Goal: Task Accomplishment & Management: Complete application form

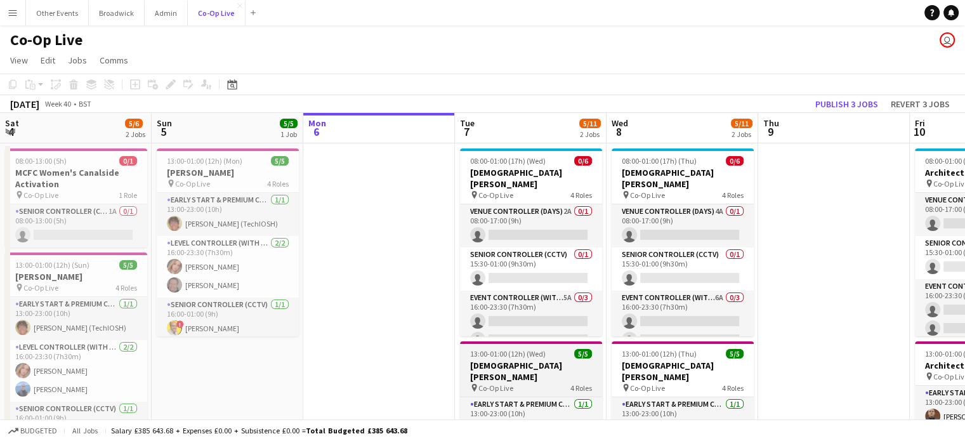
scroll to position [134, 0]
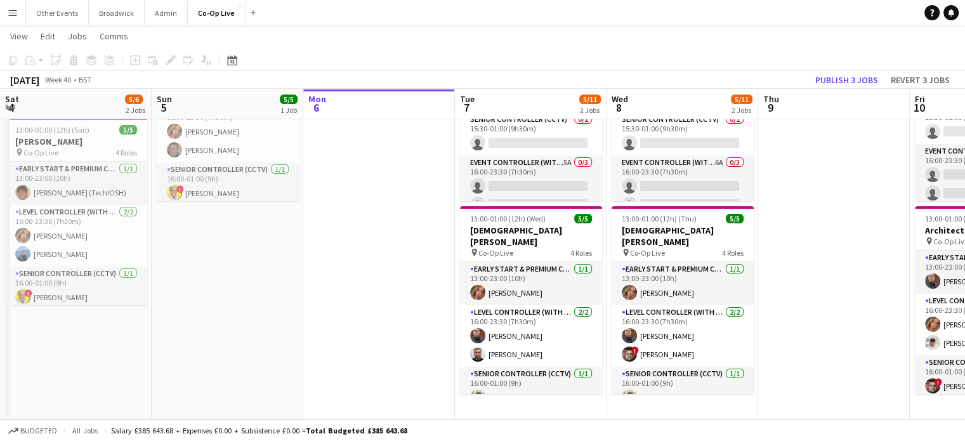
click at [539, 367] on app-card-role "Senior Controller (CCTV) [DATE] 16:00-01:00 (9h) [PERSON_NAME]" at bounding box center [531, 388] width 142 height 43
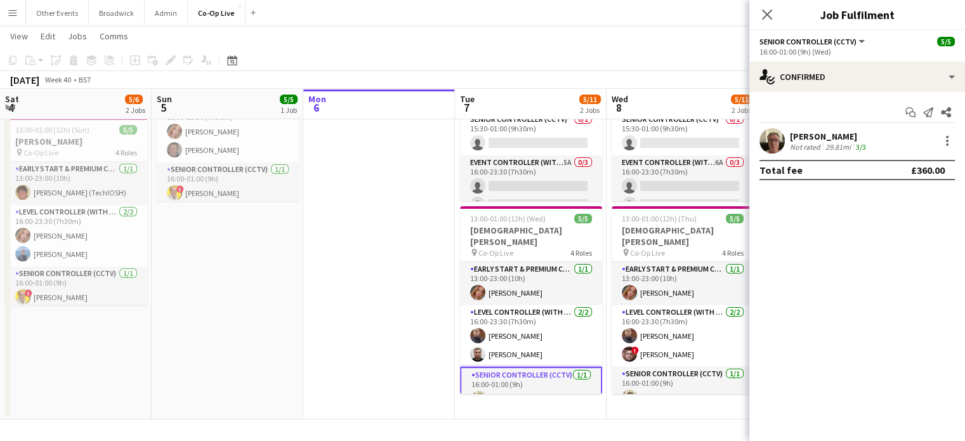
click at [436, 338] on app-date-cell at bounding box center [379, 213] width 152 height 411
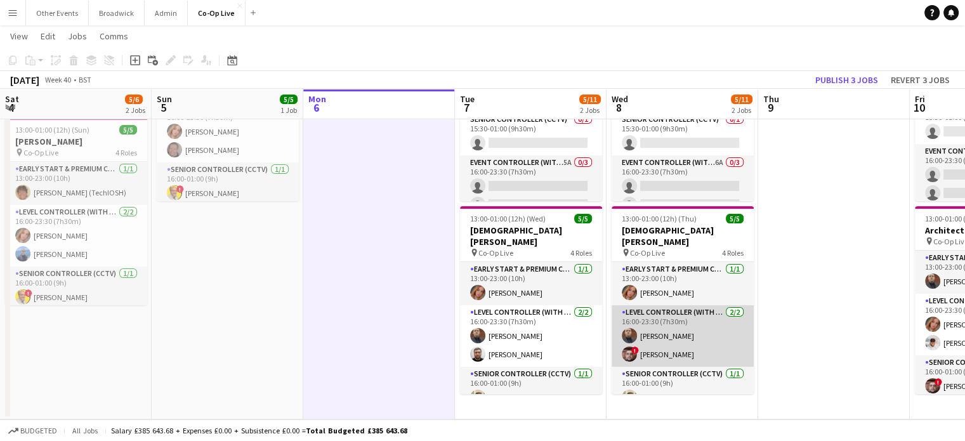
scroll to position [1, 0]
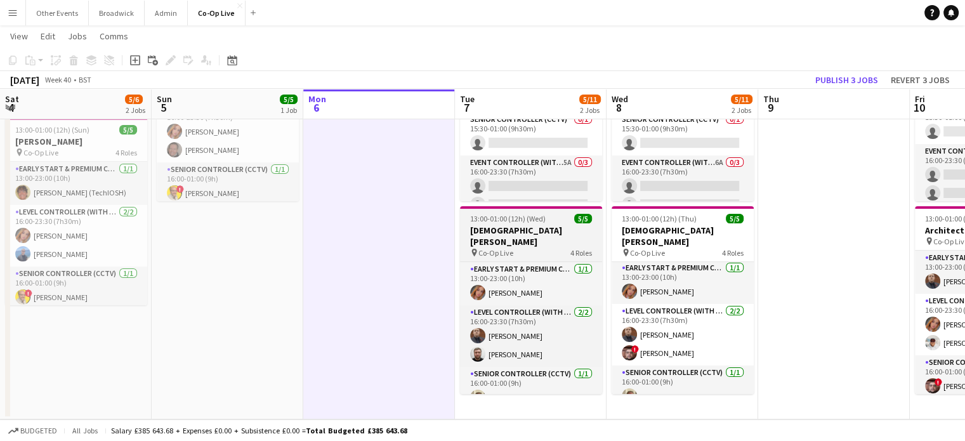
click at [520, 228] on h3 "[DEMOGRAPHIC_DATA][PERSON_NAME]" at bounding box center [531, 236] width 142 height 23
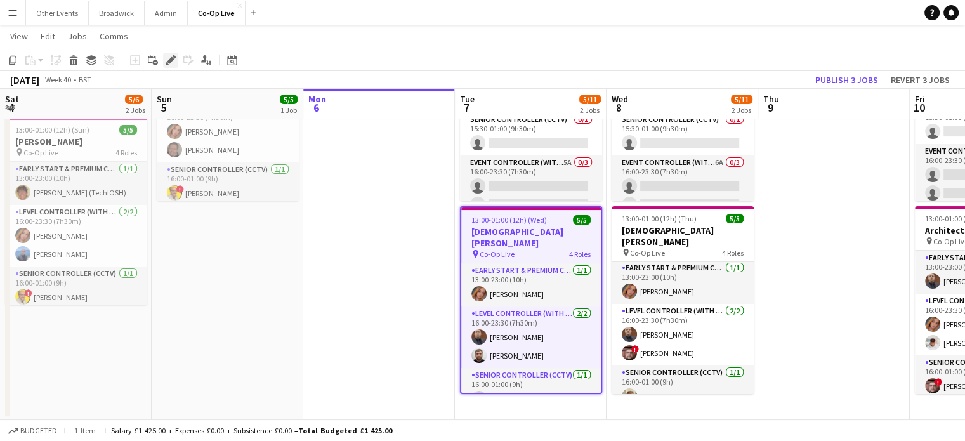
click at [167, 63] on icon at bounding box center [167, 63] width 3 height 3
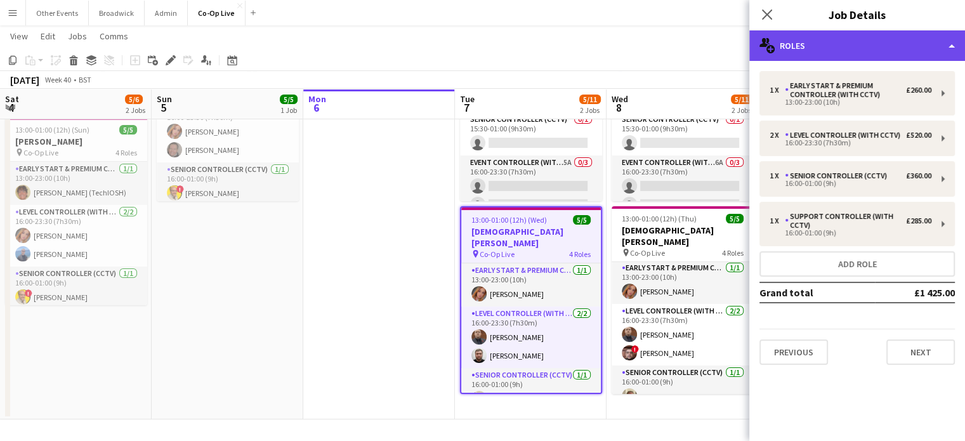
click at [815, 41] on div "multiple-users-add Roles" at bounding box center [858, 45] width 216 height 30
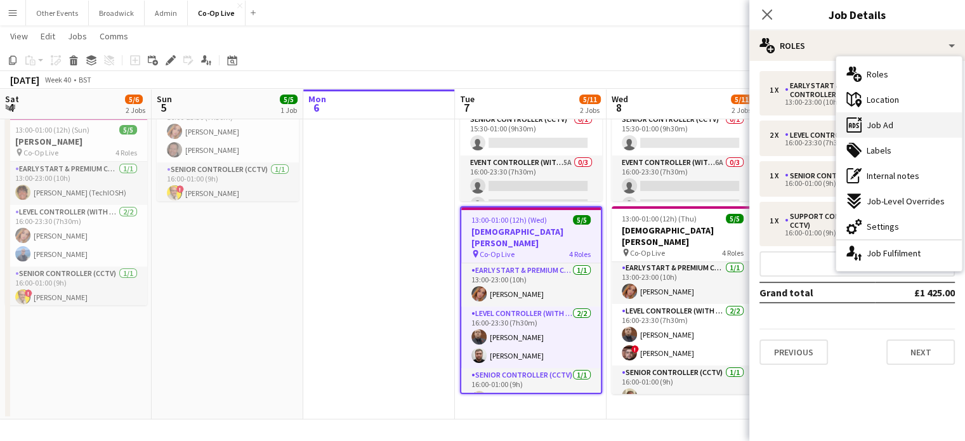
click at [888, 131] on div "ads-window Job Ad" at bounding box center [900, 124] width 126 height 25
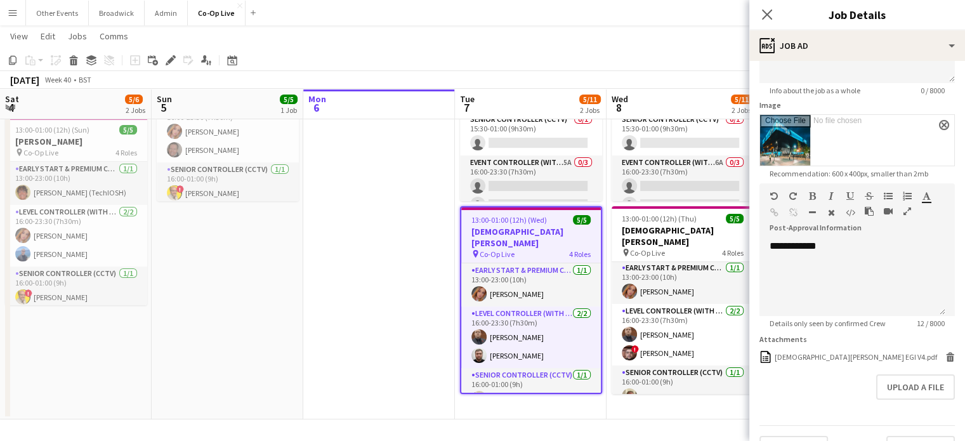
scroll to position [147, 0]
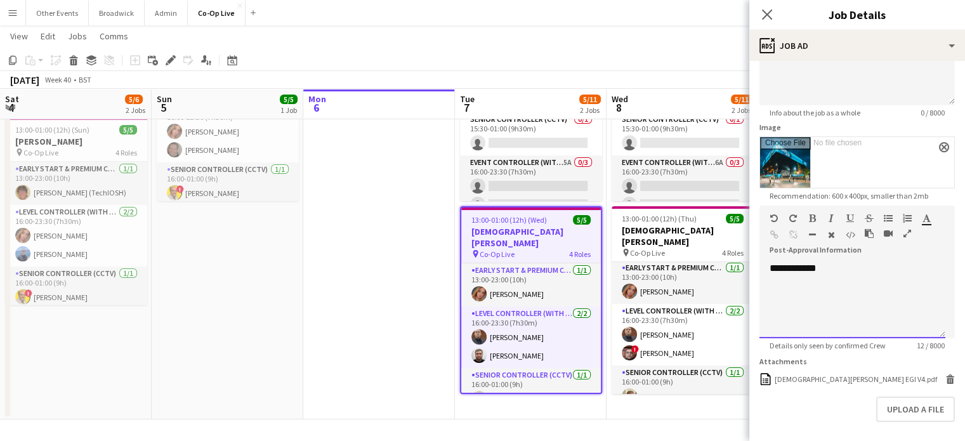
click at [848, 289] on div "**********" at bounding box center [853, 300] width 186 height 76
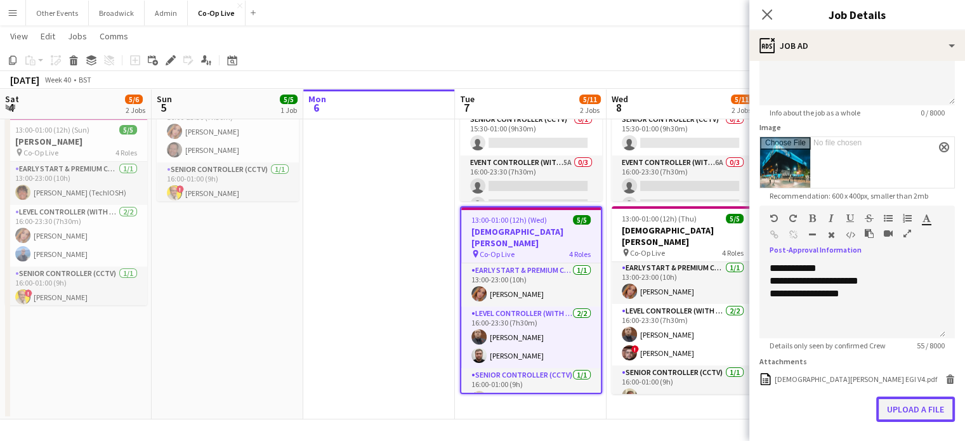
click at [902, 409] on button "Upload a file" at bounding box center [916, 409] width 79 height 25
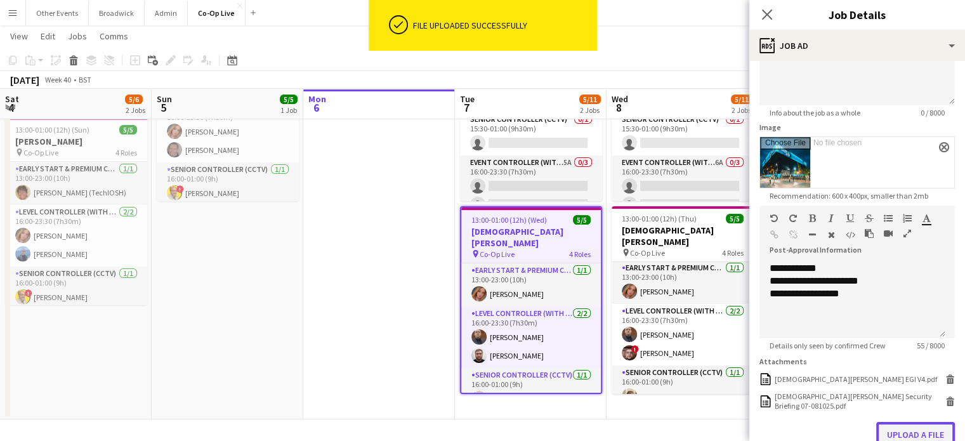
click at [911, 435] on button "Upload a file" at bounding box center [916, 434] width 79 height 25
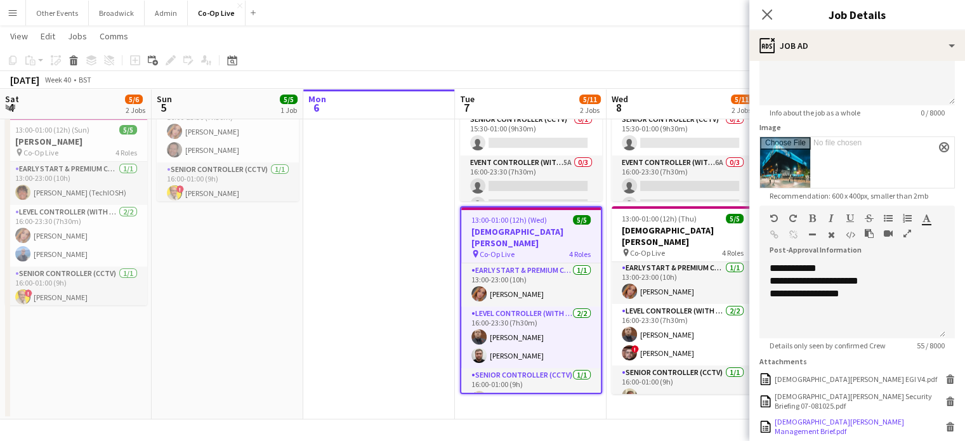
click at [948, 425] on icon at bounding box center [951, 428] width 6 height 6
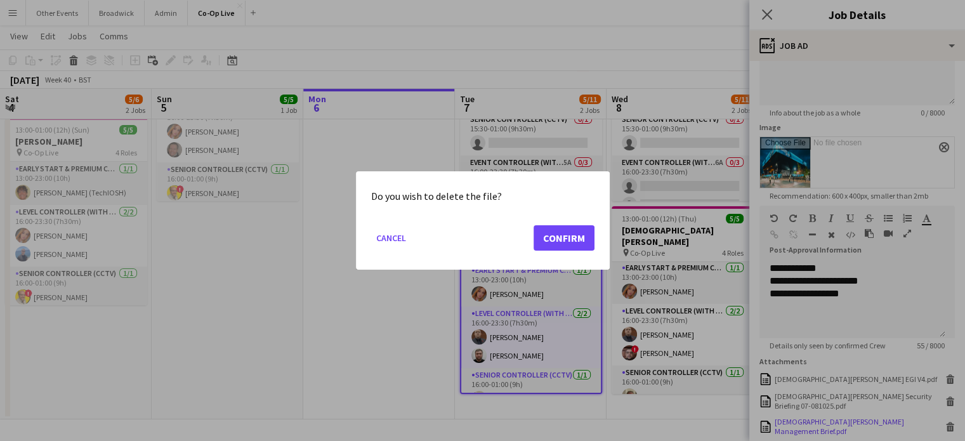
scroll to position [0, 0]
click at [559, 229] on button "Confirm" at bounding box center [564, 237] width 61 height 25
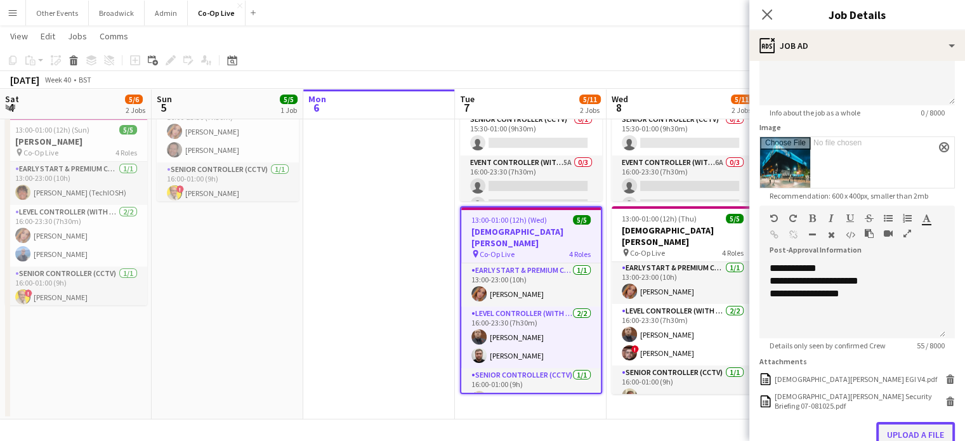
click at [906, 429] on button "Upload a file" at bounding box center [916, 434] width 79 height 25
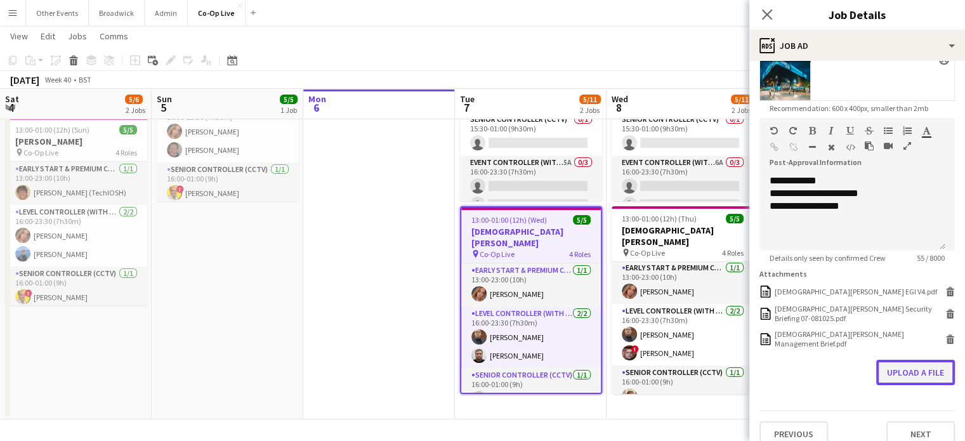
click at [917, 360] on button "Upload a file" at bounding box center [916, 372] width 79 height 25
click at [414, 319] on app-date-cell at bounding box center [379, 213] width 152 height 411
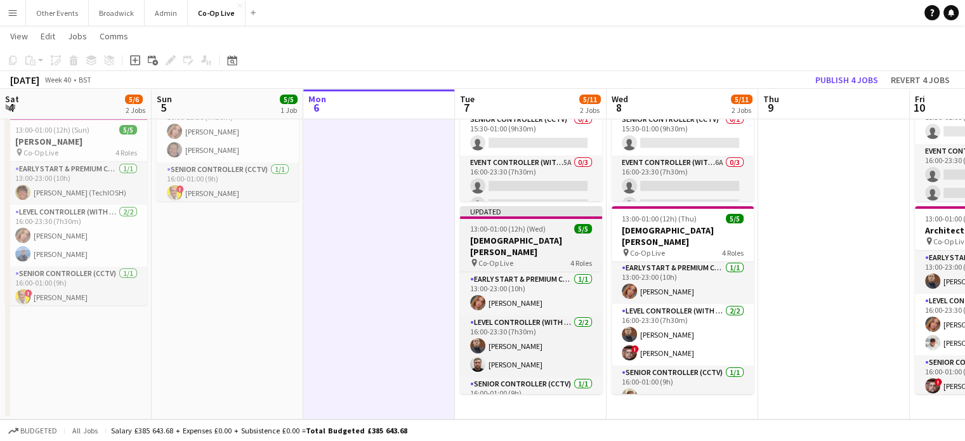
click at [536, 244] on h3 "[DEMOGRAPHIC_DATA][PERSON_NAME]" at bounding box center [531, 246] width 142 height 23
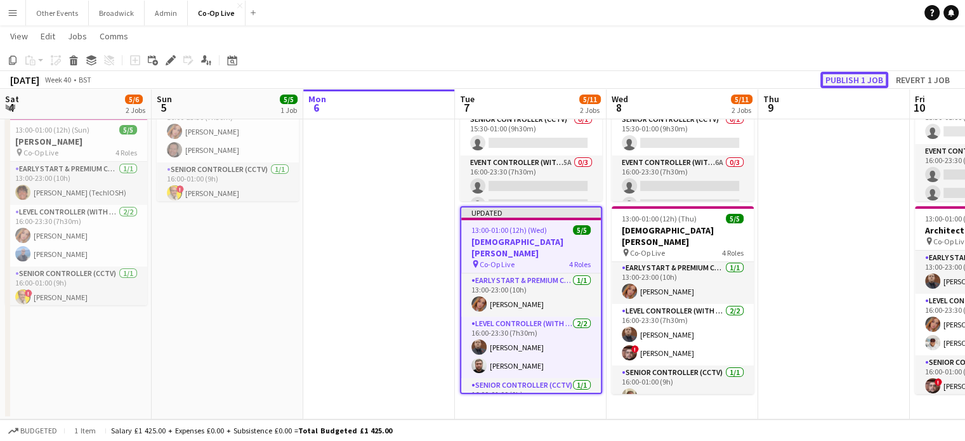
click at [863, 73] on button "Publish 1 job" at bounding box center [855, 80] width 68 height 17
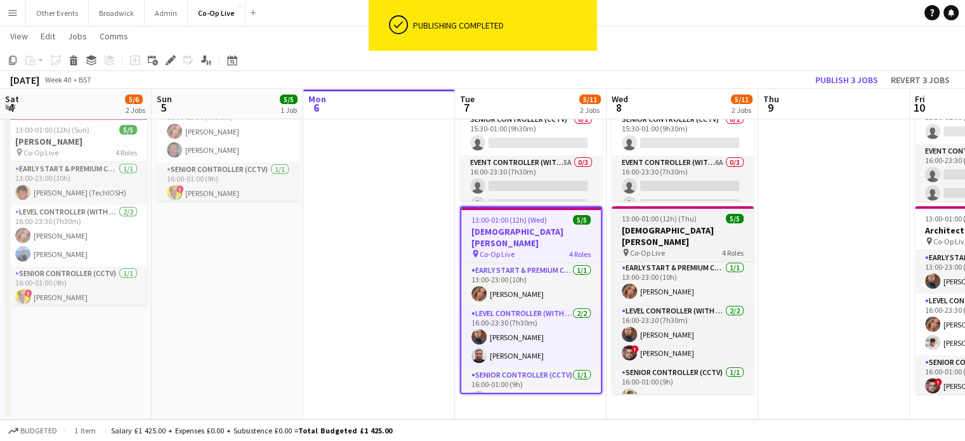
click at [693, 225] on h3 "[DEMOGRAPHIC_DATA][PERSON_NAME]" at bounding box center [683, 236] width 142 height 23
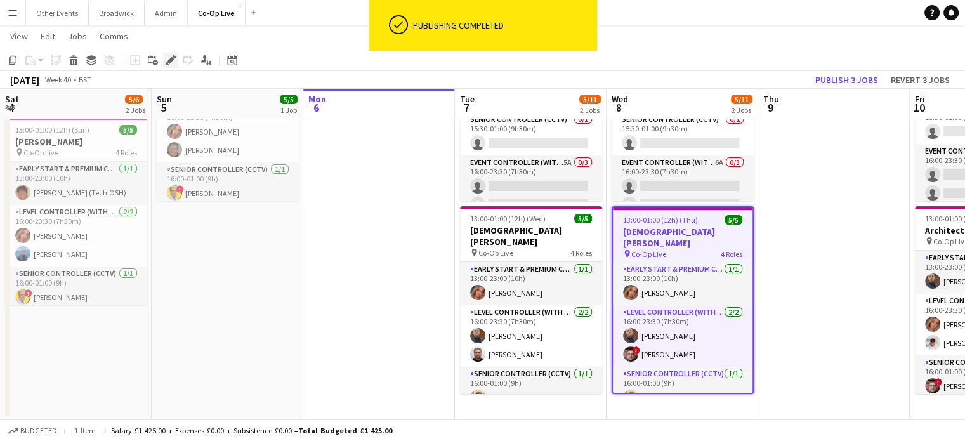
click at [175, 65] on div "Edit" at bounding box center [170, 60] width 15 height 15
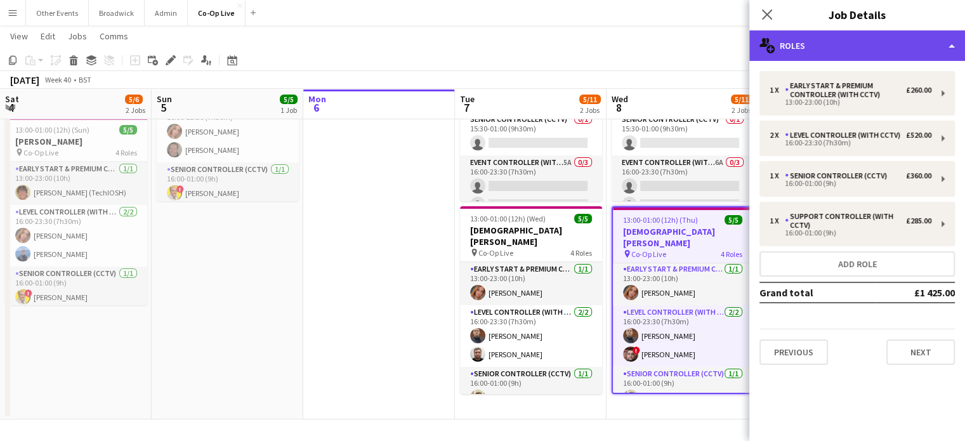
click at [930, 51] on div "multiple-users-add Roles" at bounding box center [858, 45] width 216 height 30
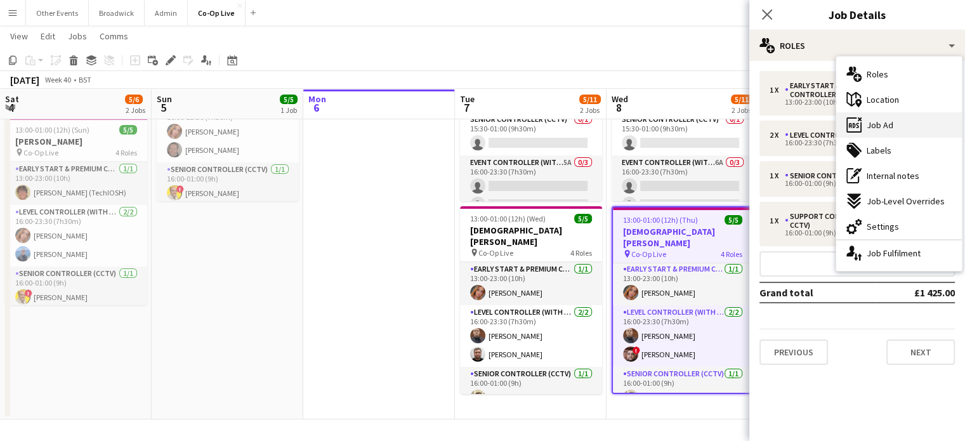
click at [904, 119] on div "ads-window Job Ad" at bounding box center [900, 124] width 126 height 25
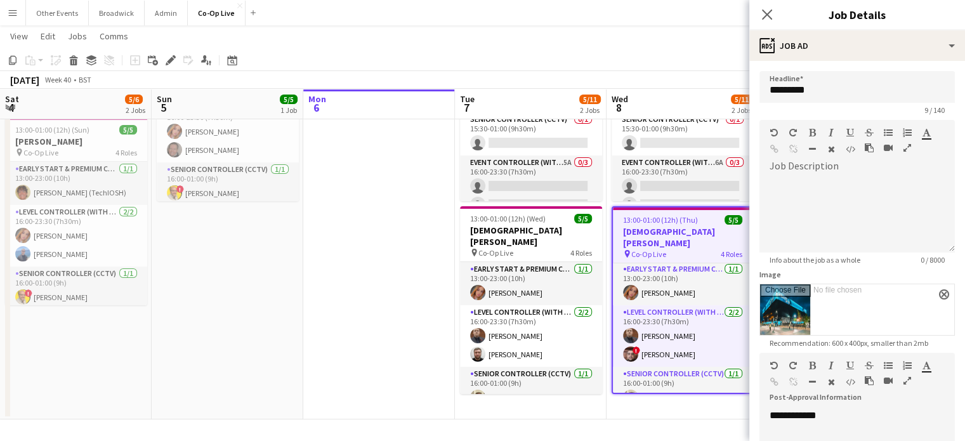
scroll to position [150, 0]
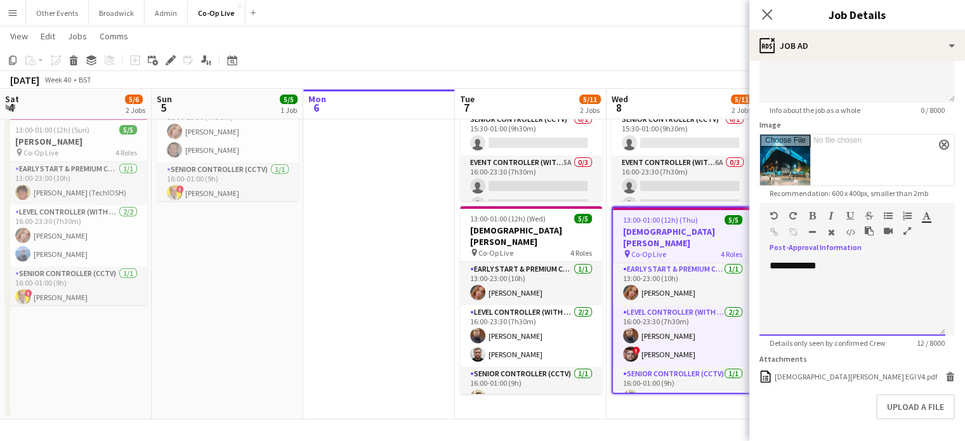
click at [847, 282] on div "**********" at bounding box center [853, 298] width 186 height 76
click at [772, 285] on div "**********" at bounding box center [853, 291] width 166 height 13
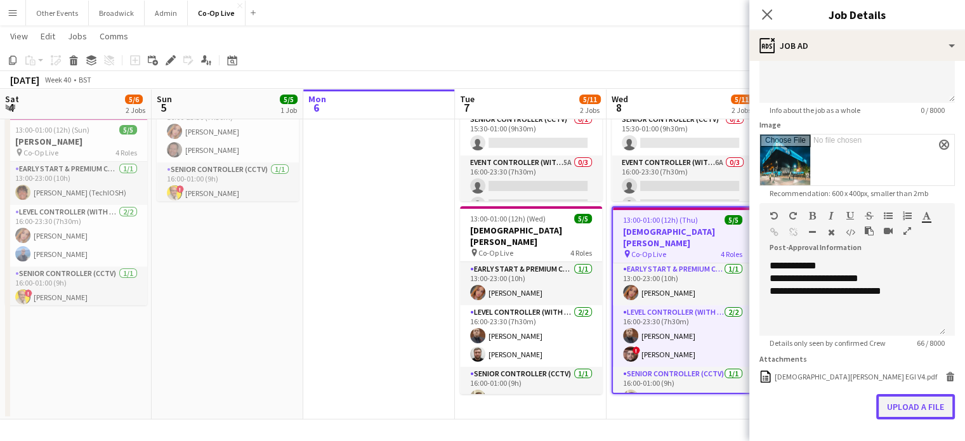
click at [917, 408] on button "Upload a file" at bounding box center [916, 406] width 79 height 25
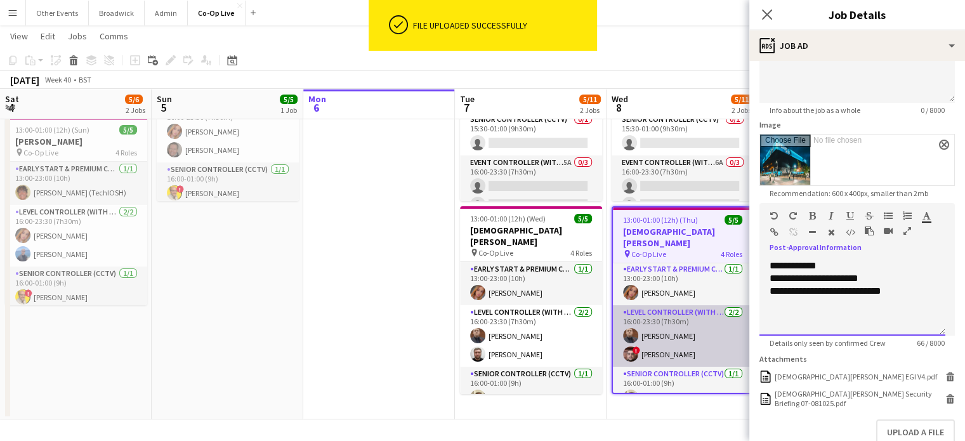
drag, startPoint x: 917, startPoint y: 291, endPoint x: 710, endPoint y: 312, distance: 207.9
click at [710, 312] on body "ok-circled File uploaded successfully Menu Boards Boards Boards All jobs Status…" at bounding box center [482, 153] width 965 height 575
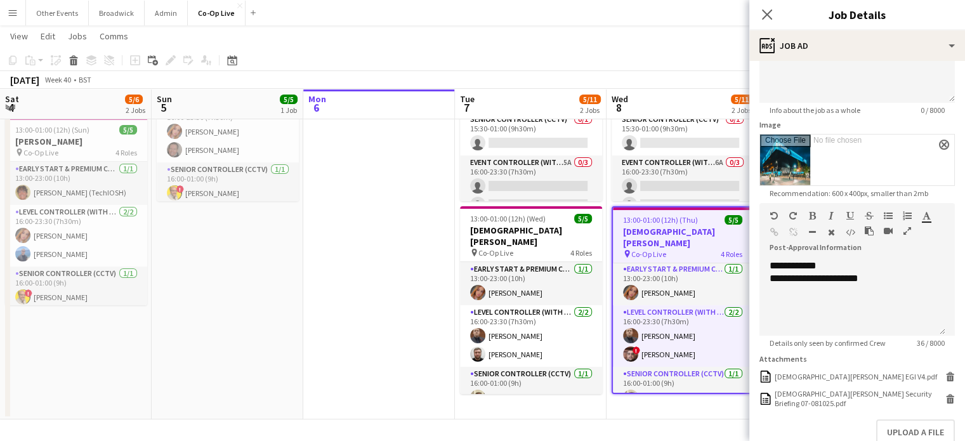
click at [656, 229] on h3 "[DEMOGRAPHIC_DATA][PERSON_NAME]" at bounding box center [683, 237] width 140 height 23
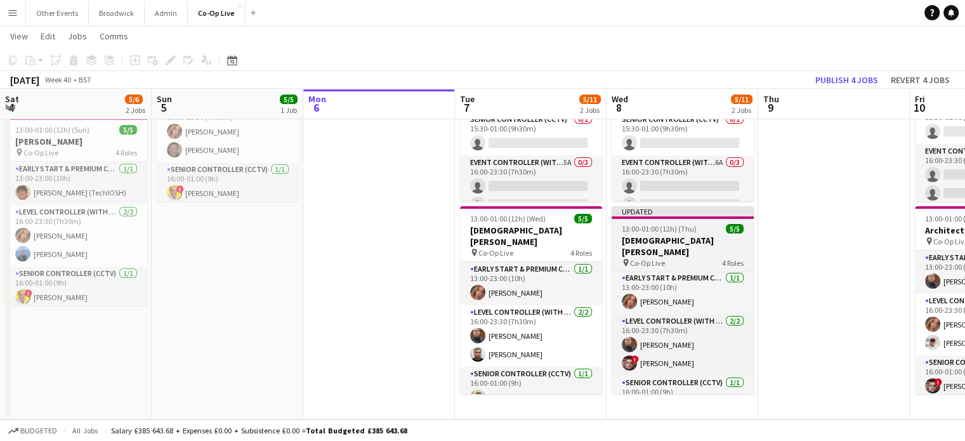
click at [694, 221] on app-job-card "Updated 13:00-01:00 (12h) (Thu) 5/5 [DEMOGRAPHIC_DATA][PERSON_NAME] pin Co-Op L…" at bounding box center [683, 300] width 142 height 188
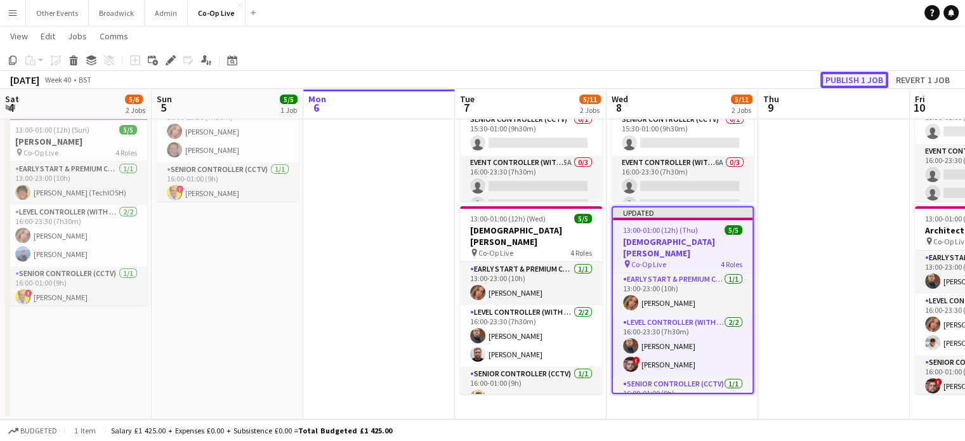
click at [834, 79] on button "Publish 1 job" at bounding box center [855, 80] width 68 height 17
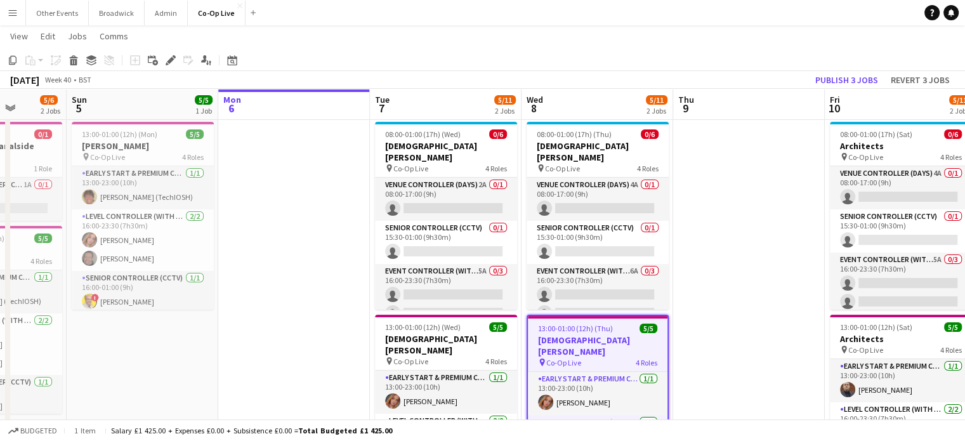
scroll to position [0, 384]
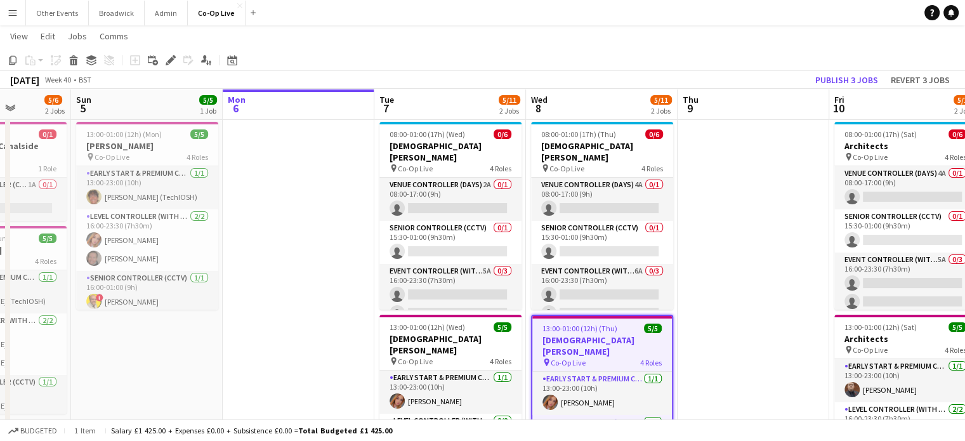
click at [336, 357] on app-date-cell at bounding box center [299, 322] width 152 height 411
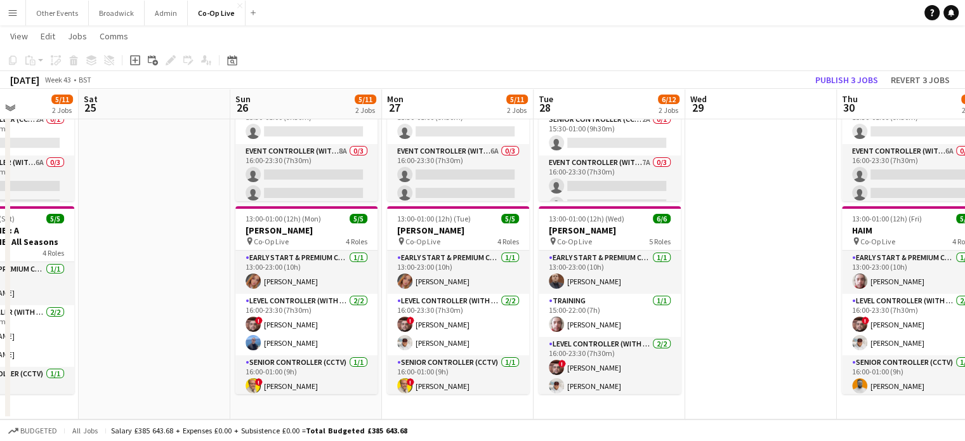
scroll to position [0, 580]
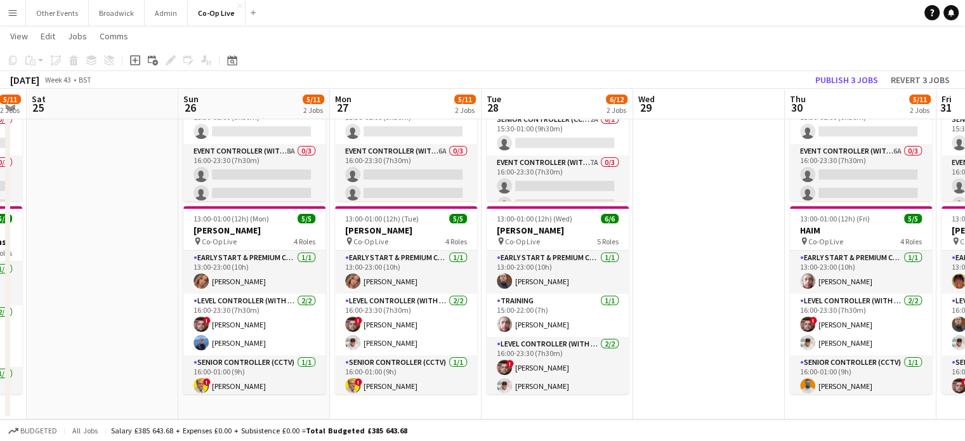
click at [462, 7] on app-navbar "Menu Boards Boards Boards All jobs Status Workforce Workforce My Workforce Recr…" at bounding box center [482, 12] width 965 height 25
